Goal: Book appointment/travel/reservation

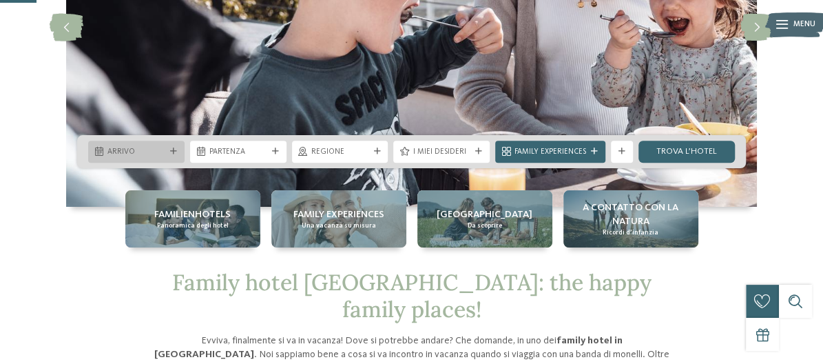
click at [159, 155] on span "Arrivo" at bounding box center [136, 152] width 58 height 11
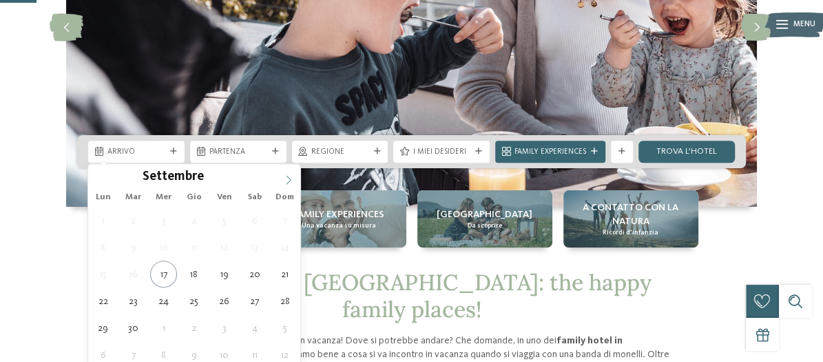
click at [292, 176] on icon at bounding box center [289, 180] width 10 height 10
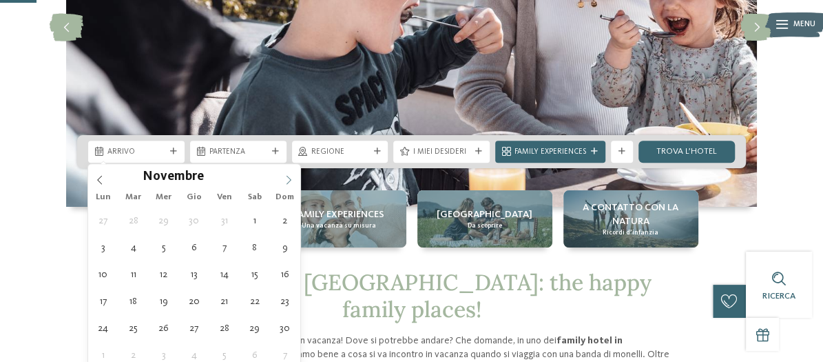
click at [292, 176] on icon at bounding box center [289, 180] width 10 height 10
type div "[DATE]"
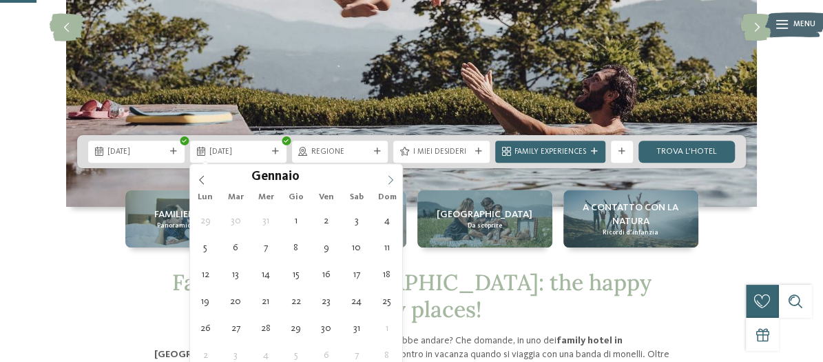
click at [387, 175] on icon at bounding box center [391, 180] width 10 height 10
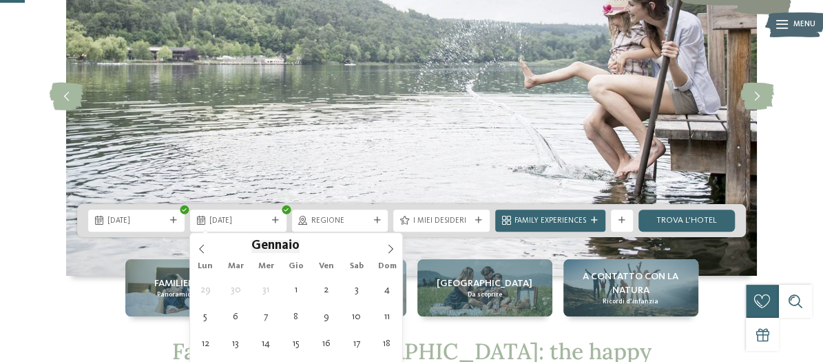
scroll to position [207, 0]
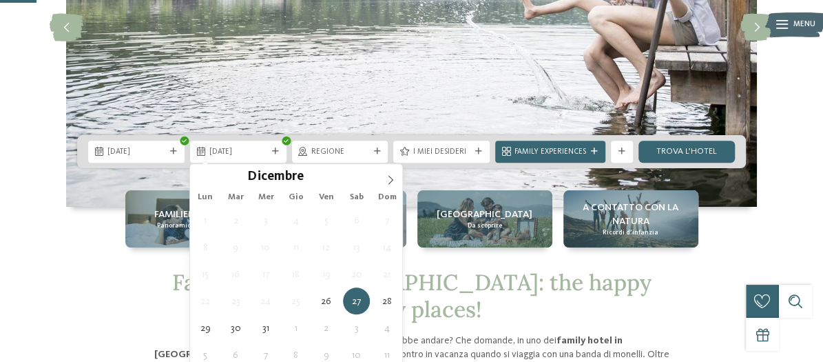
click at [196, 174] on div "Dicembre ****" at bounding box center [296, 175] width 212 height 23
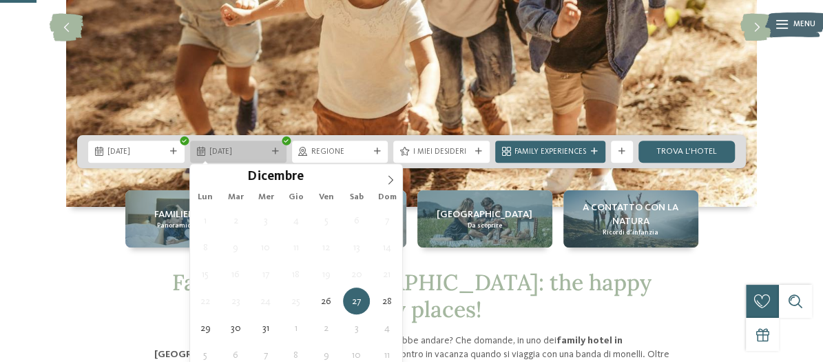
click at [254, 157] on span "27.12.2025" at bounding box center [238, 152] width 58 height 11
type input "****"
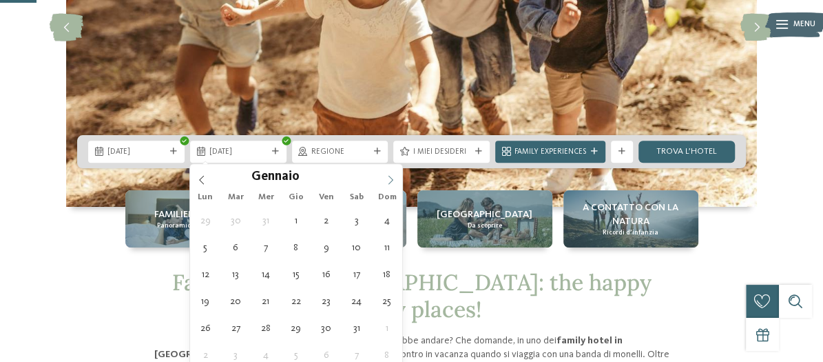
click at [393, 178] on icon at bounding box center [391, 180] width 10 height 10
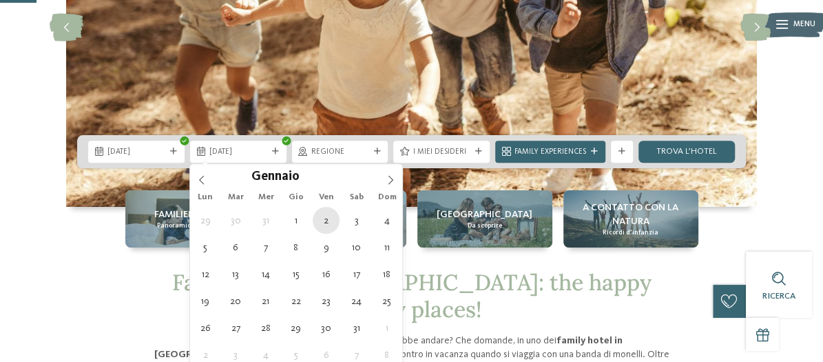
type div "[DATE]"
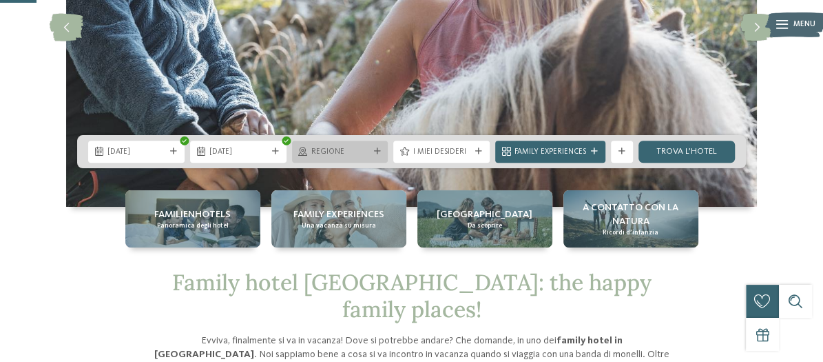
click at [349, 149] on span "Regione" at bounding box center [340, 152] width 58 height 11
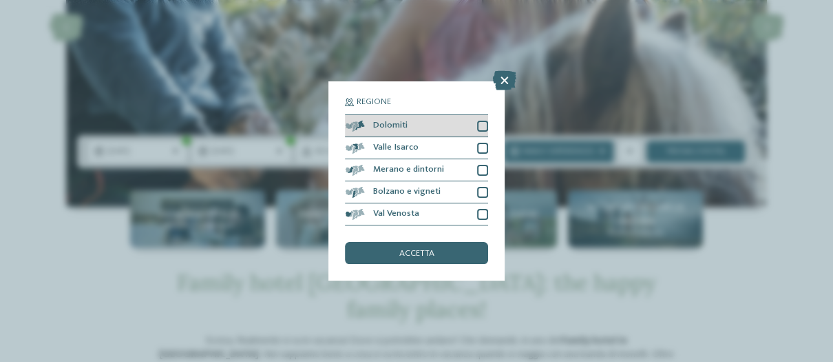
click at [390, 127] on span "Dolomiti" at bounding box center [390, 125] width 34 height 9
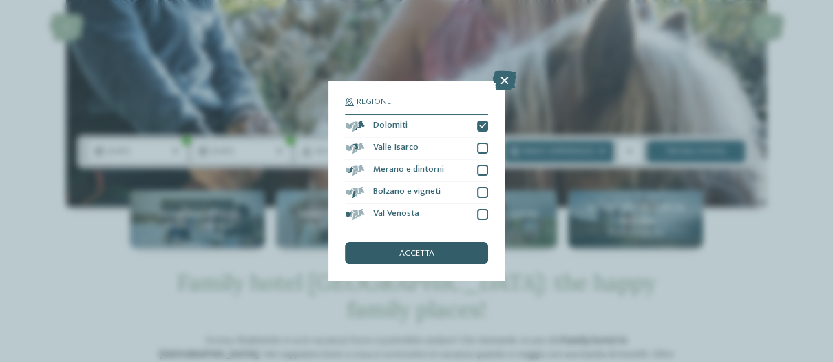
click at [440, 249] on div "accetta" at bounding box center [416, 253] width 143 height 22
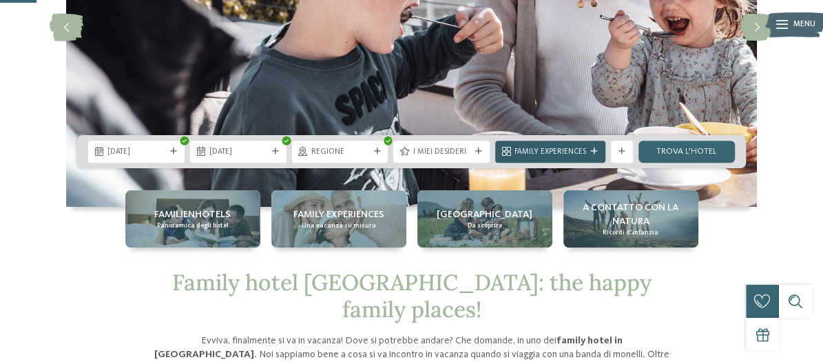
click at [550, 160] on div "Family Experiences" at bounding box center [550, 152] width 110 height 22
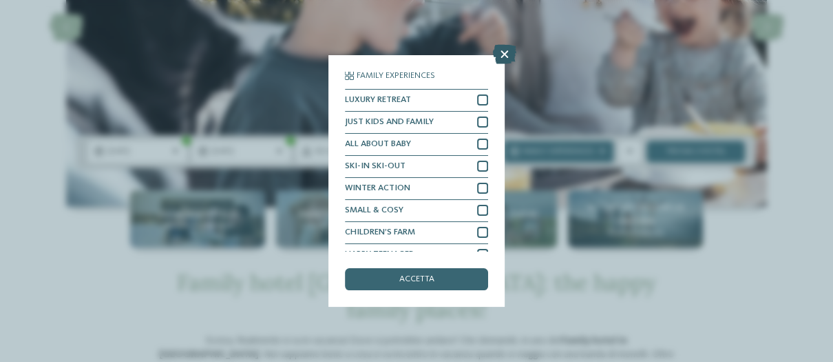
click at [504, 53] on icon at bounding box center [504, 54] width 23 height 19
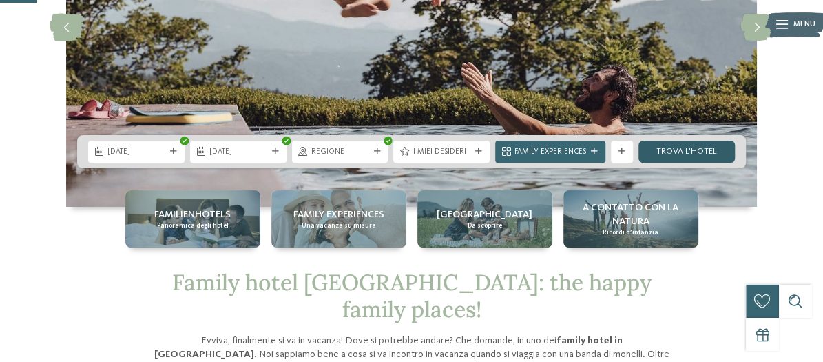
click at [705, 152] on link "trova l’hotel" at bounding box center [686, 152] width 96 height 22
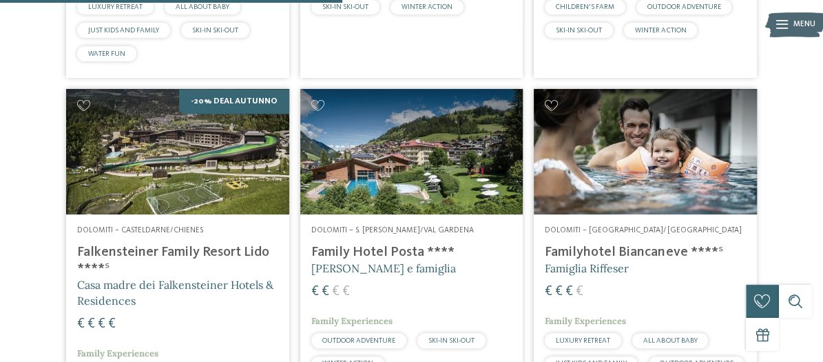
scroll to position [754, 0]
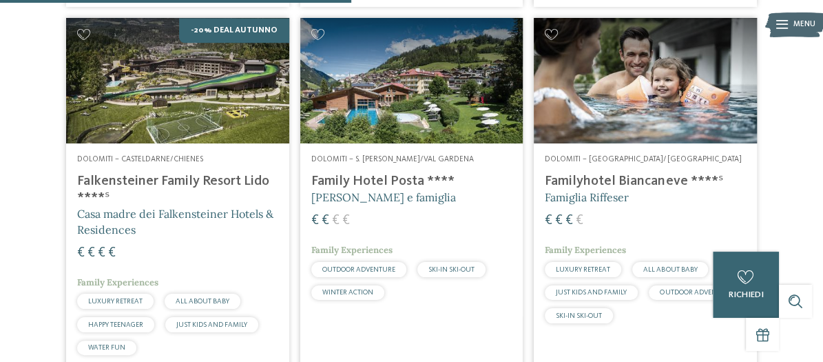
click at [362, 126] on img at bounding box center [411, 80] width 223 height 125
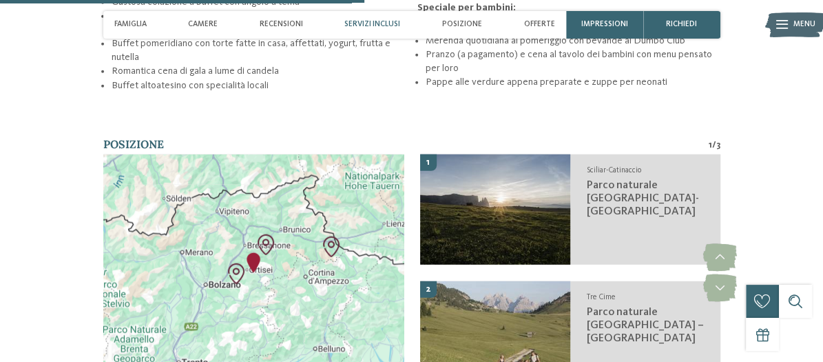
scroll to position [1722, 0]
